Goal: Information Seeking & Learning: Learn about a topic

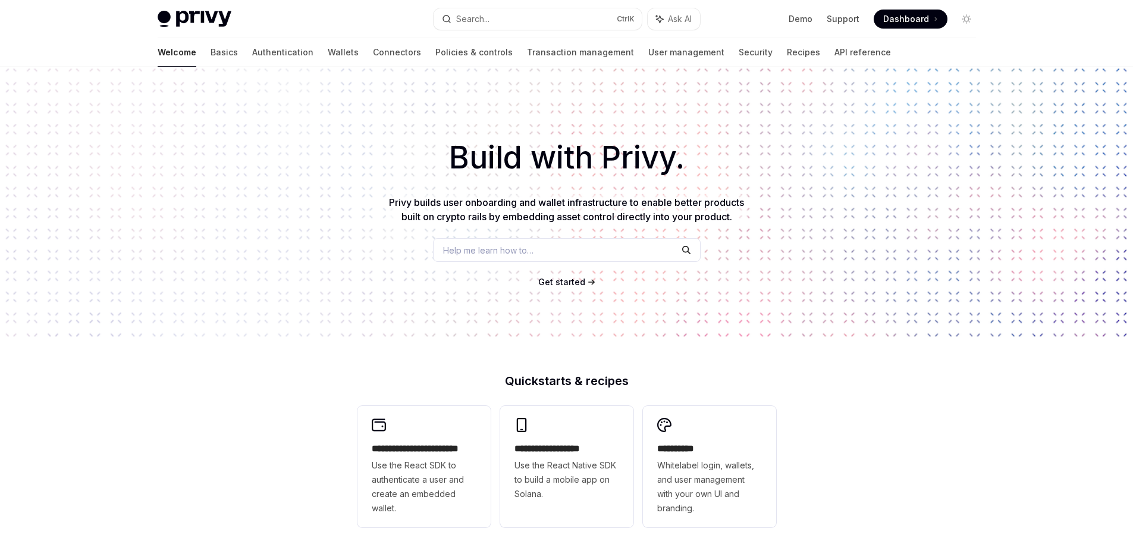
drag, startPoint x: 527, startPoint y: 205, endPoint x: 494, endPoint y: 97, distance: 112.4
click at [499, 102] on div "Build with Privy. Privy builds user onboarding and wallet infrastructure to ena…" at bounding box center [566, 202] width 1133 height 271
click at [373, 49] on link "Connectors" at bounding box center [397, 52] width 48 height 29
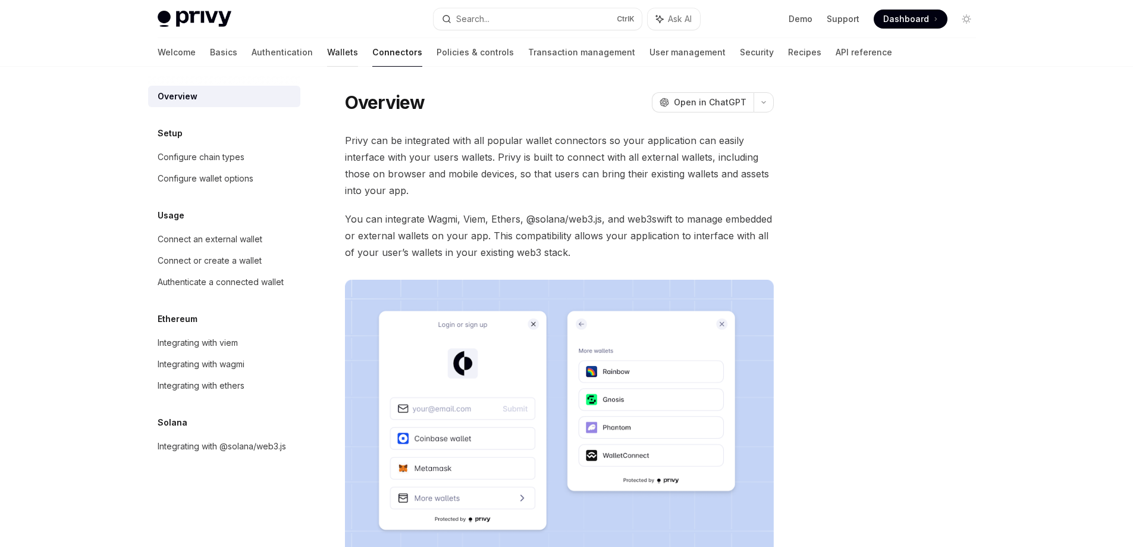
click at [327, 53] on link "Wallets" at bounding box center [342, 52] width 31 height 29
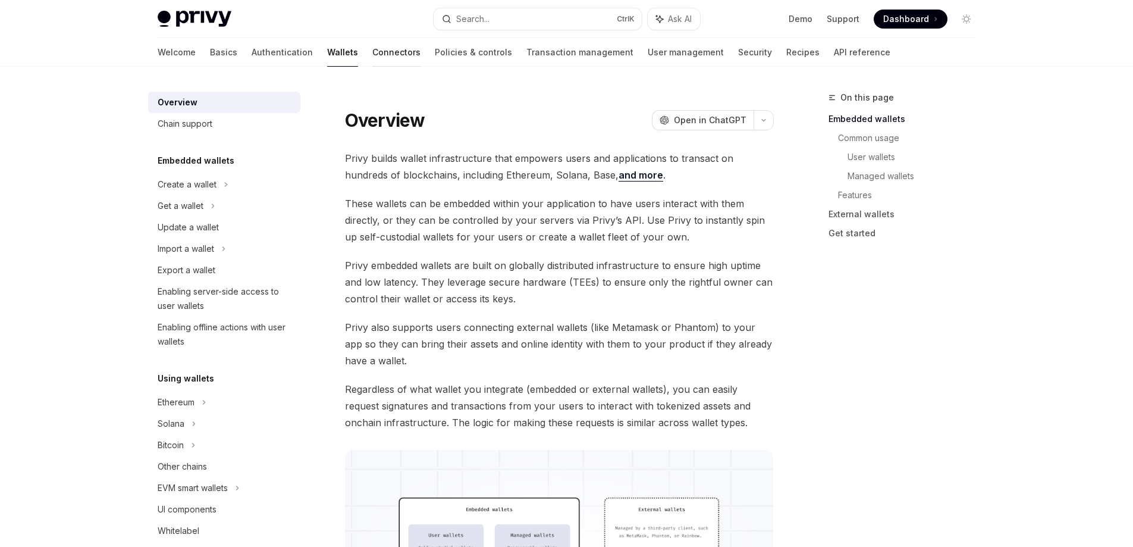
click at [372, 55] on link "Connectors" at bounding box center [396, 52] width 48 height 29
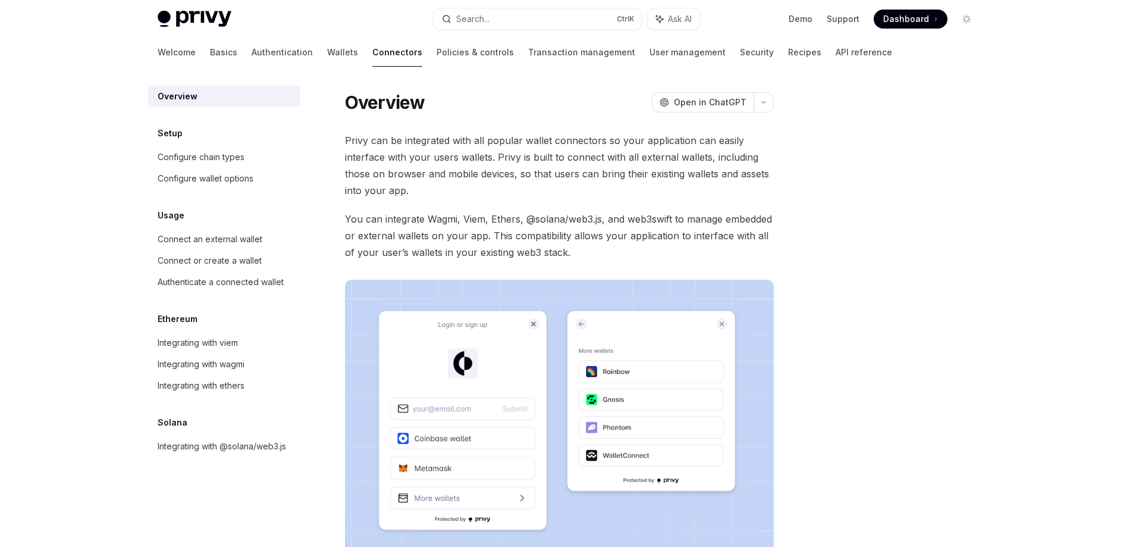
click at [205, 18] on img at bounding box center [195, 19] width 74 height 17
type textarea "*"
